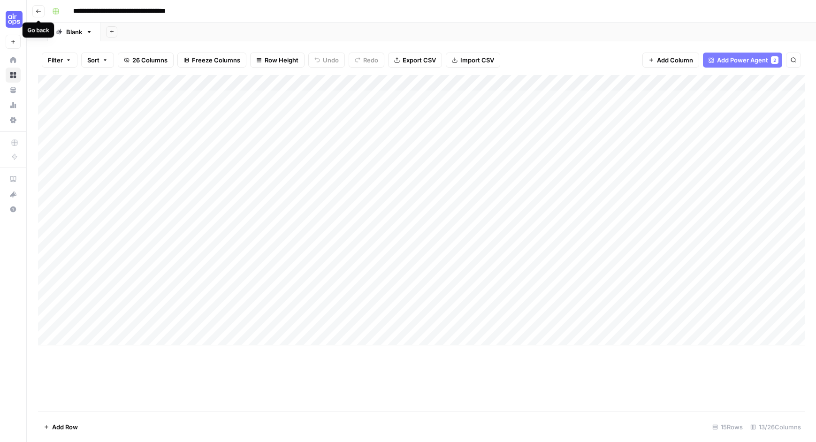
click at [38, 8] on icon "button" at bounding box center [39, 11] width 6 height 6
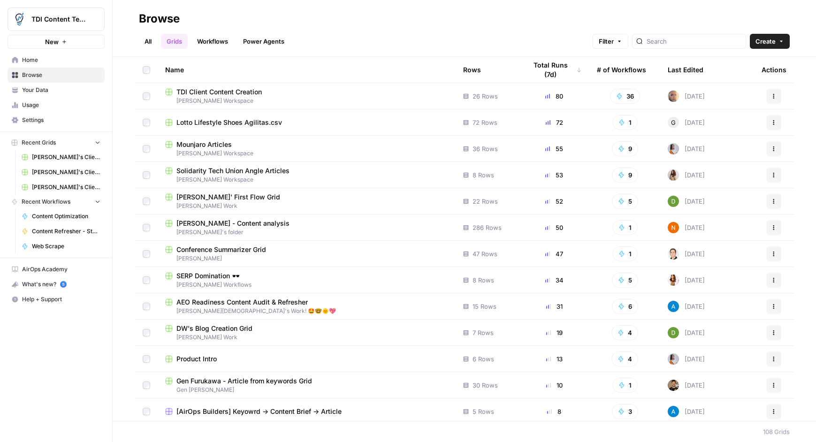
click at [41, 91] on span "Your Data" at bounding box center [61, 90] width 78 height 8
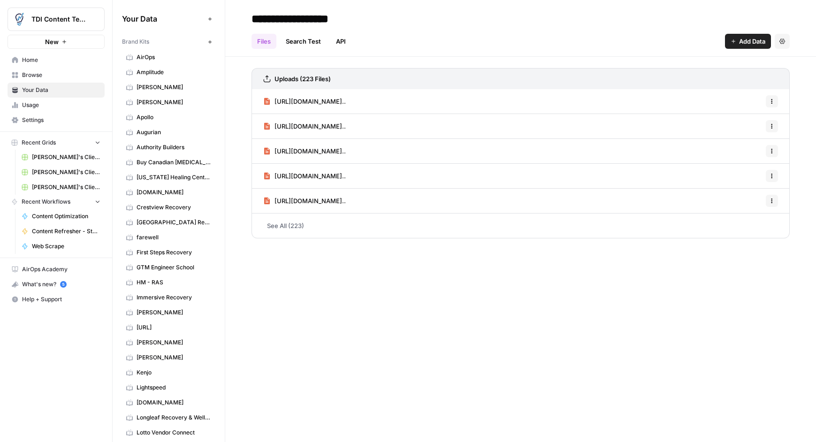
click at [39, 91] on span "Your Data" at bounding box center [61, 90] width 78 height 8
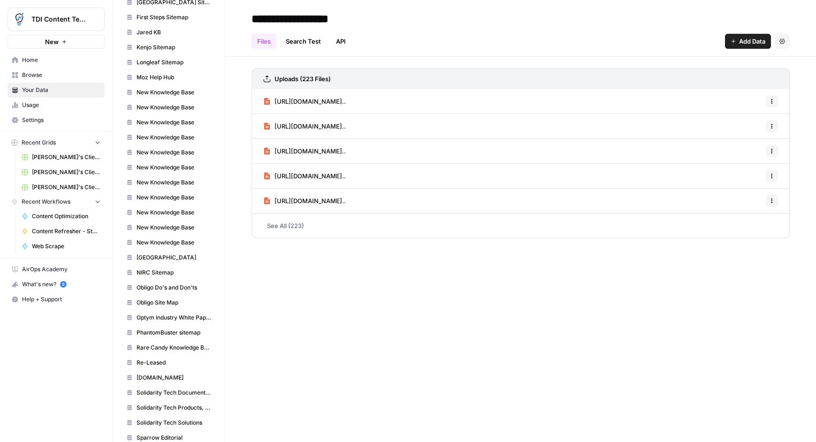
scroll to position [1024, 0]
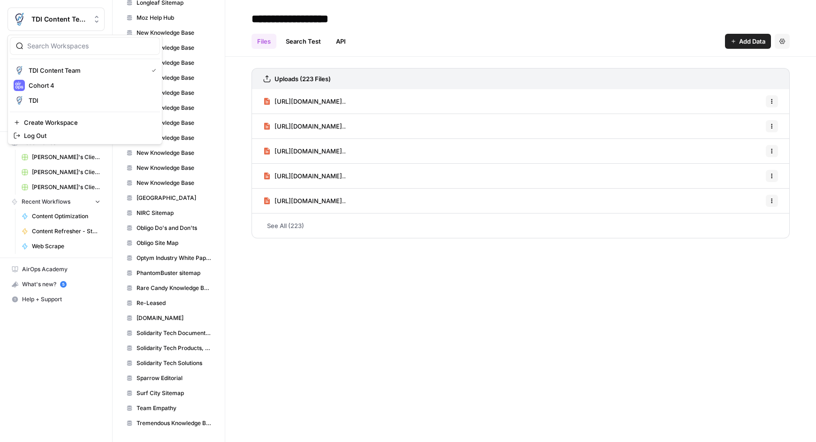
click at [67, 16] on span "TDI Content Team" at bounding box center [59, 19] width 57 height 9
click at [61, 68] on span "TDI Content Team" at bounding box center [86, 70] width 115 height 9
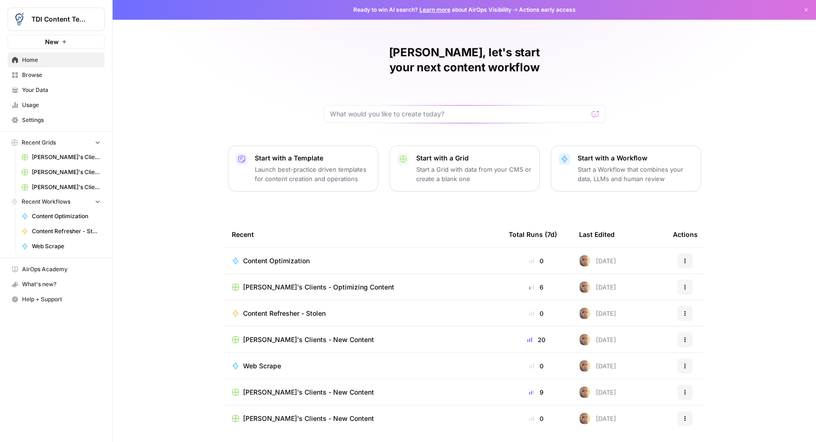
click at [55, 76] on span "Browse" at bounding box center [61, 75] width 78 height 8
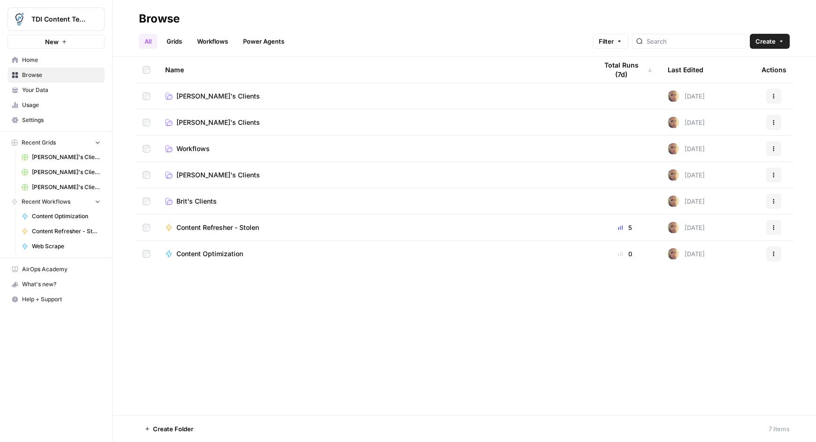
click at [51, 76] on span "Browse" at bounding box center [61, 75] width 78 height 8
click at [46, 92] on span "Your Data" at bounding box center [61, 90] width 78 height 8
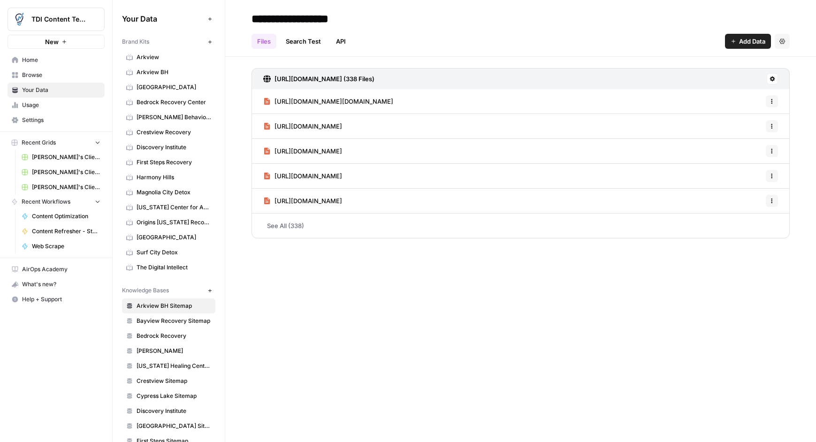
click at [168, 89] on span "Bayview Recovery Center" at bounding box center [174, 87] width 75 height 8
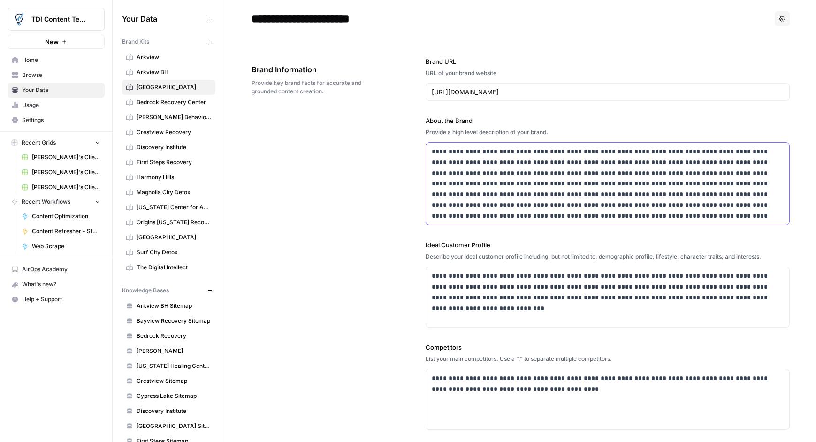
click at [523, 218] on p "**********" at bounding box center [608, 183] width 352 height 75
